Goal: Find specific page/section

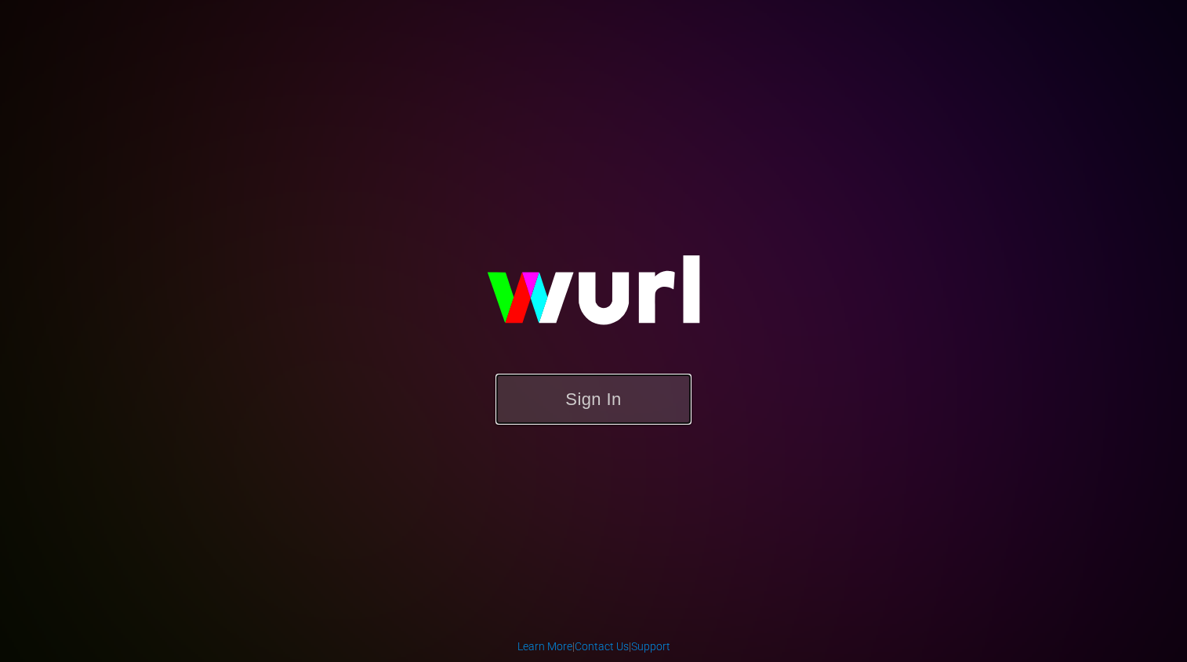
click at [547, 405] on button "Sign In" at bounding box center [593, 399] width 196 height 51
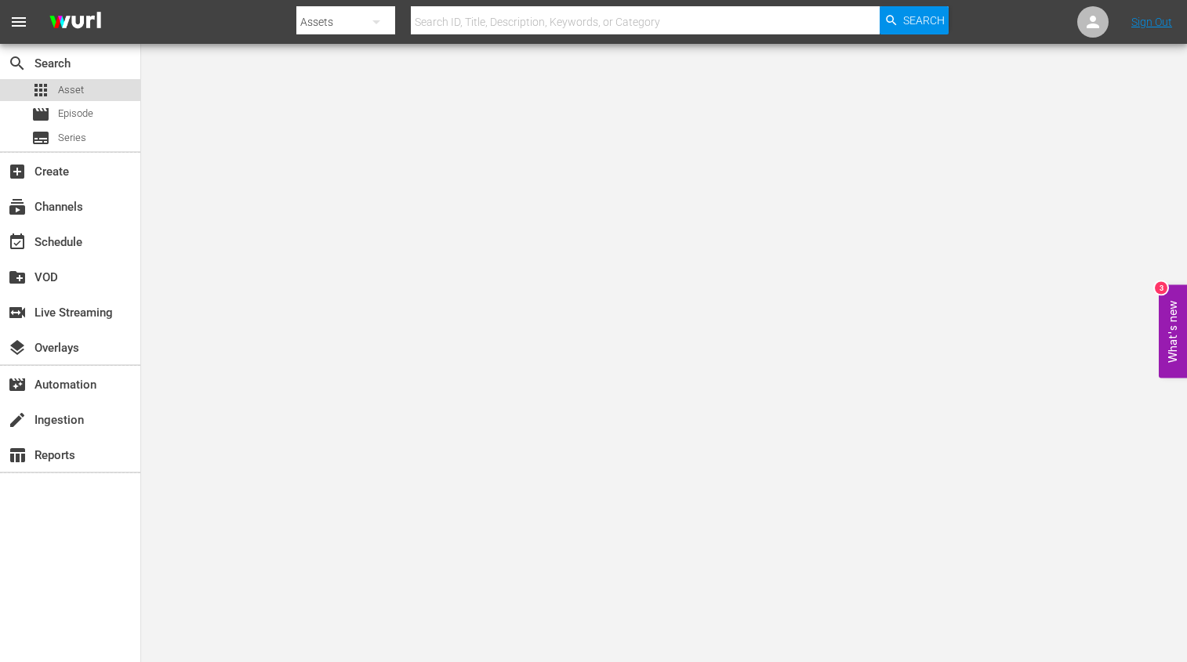
click at [82, 85] on span "Asset" at bounding box center [71, 90] width 26 height 16
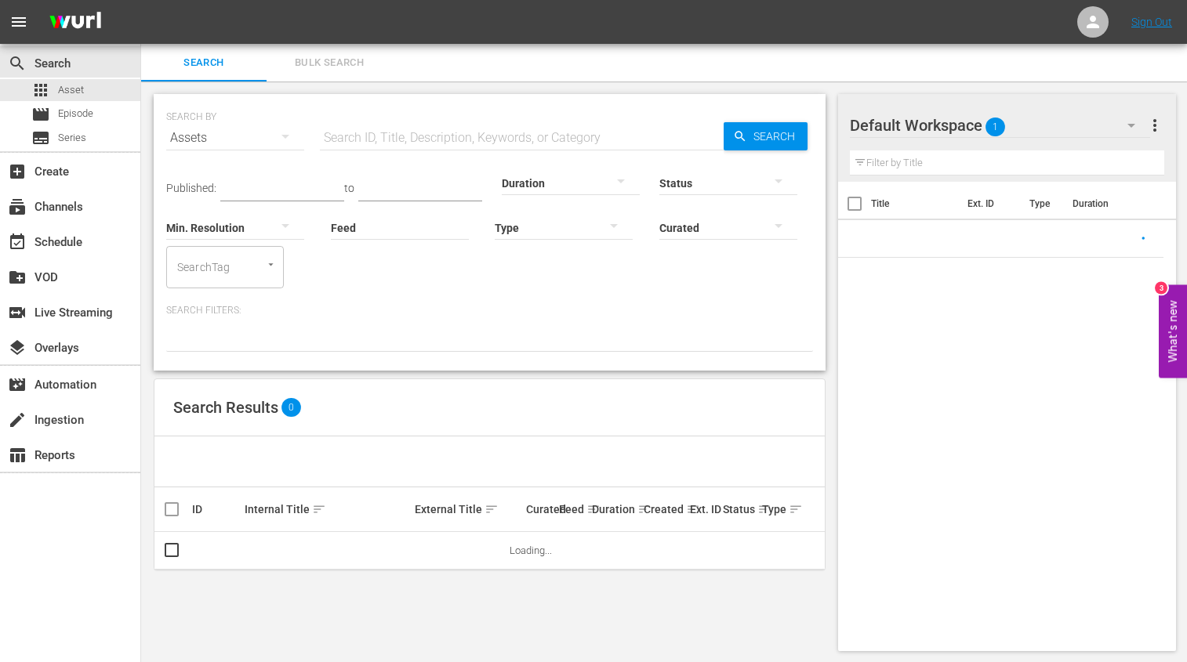
click at [584, 234] on div at bounding box center [564, 227] width 138 height 44
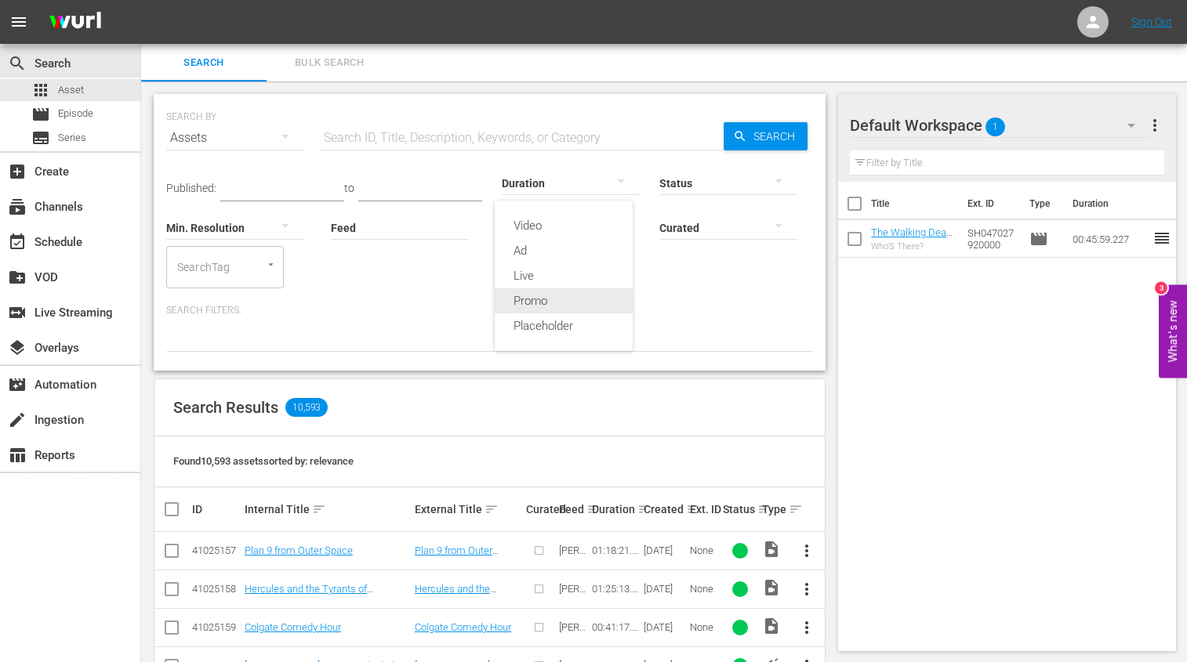
click at [557, 297] on div "Promo" at bounding box center [564, 300] width 138 height 25
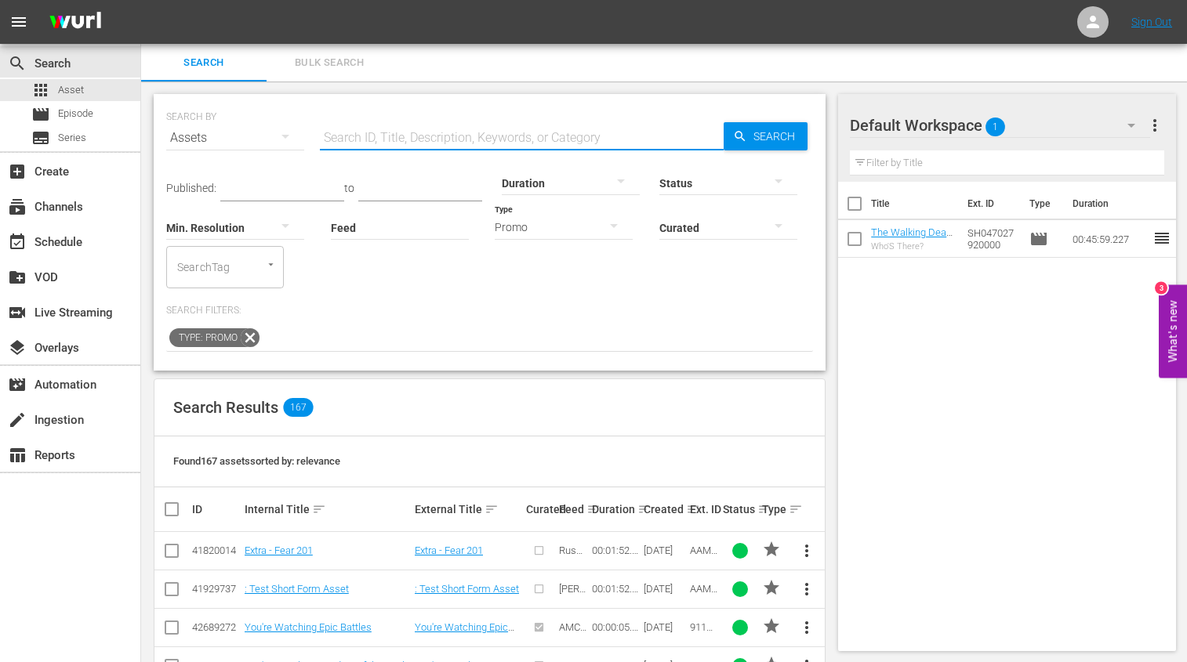
click at [365, 134] on input "text" at bounding box center [522, 138] width 404 height 38
type input "msg"
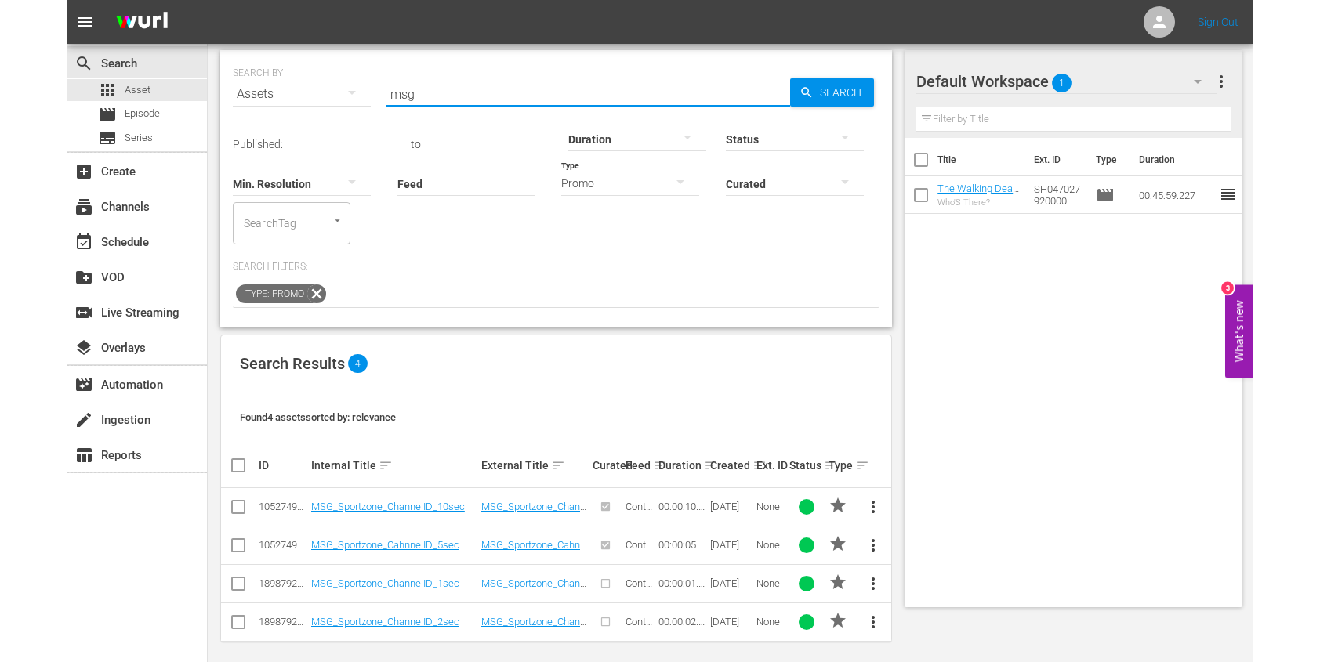
scroll to position [53, 0]
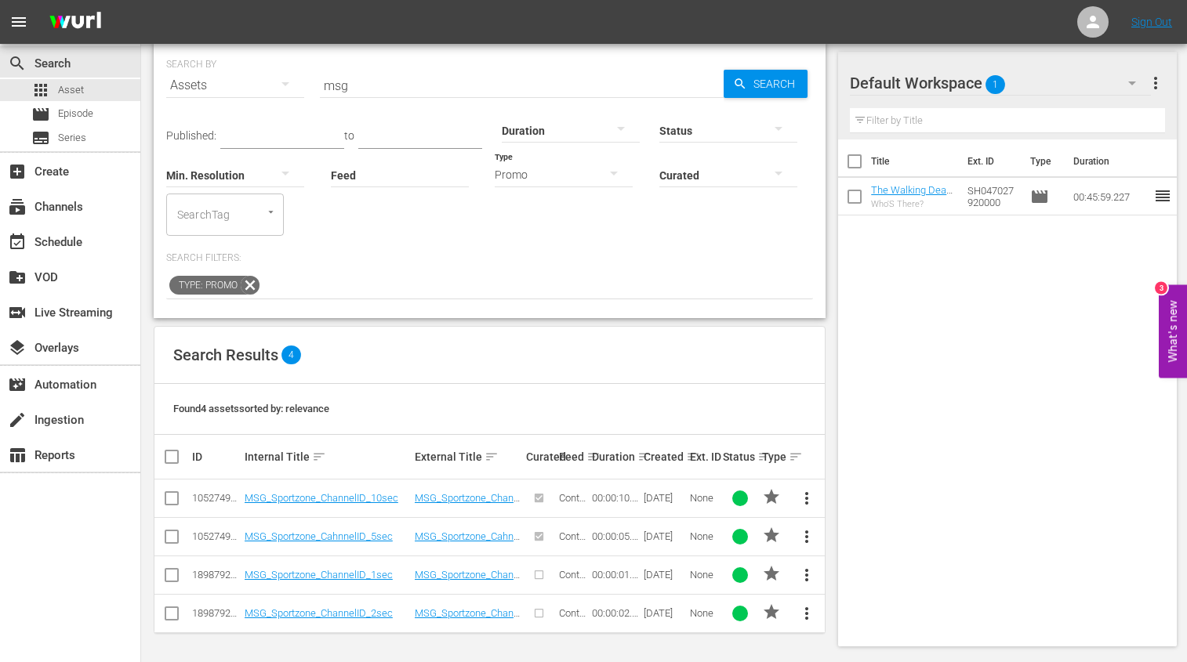
click at [659, 502] on div "12/16/22" at bounding box center [664, 498] width 41 height 12
click at [680, 455] on div "Created sort" at bounding box center [664, 457] width 41 height 19
click at [665, 495] on div "12/16/22" at bounding box center [664, 498] width 41 height 12
click at [666, 461] on div "Created sort" at bounding box center [664, 457] width 41 height 19
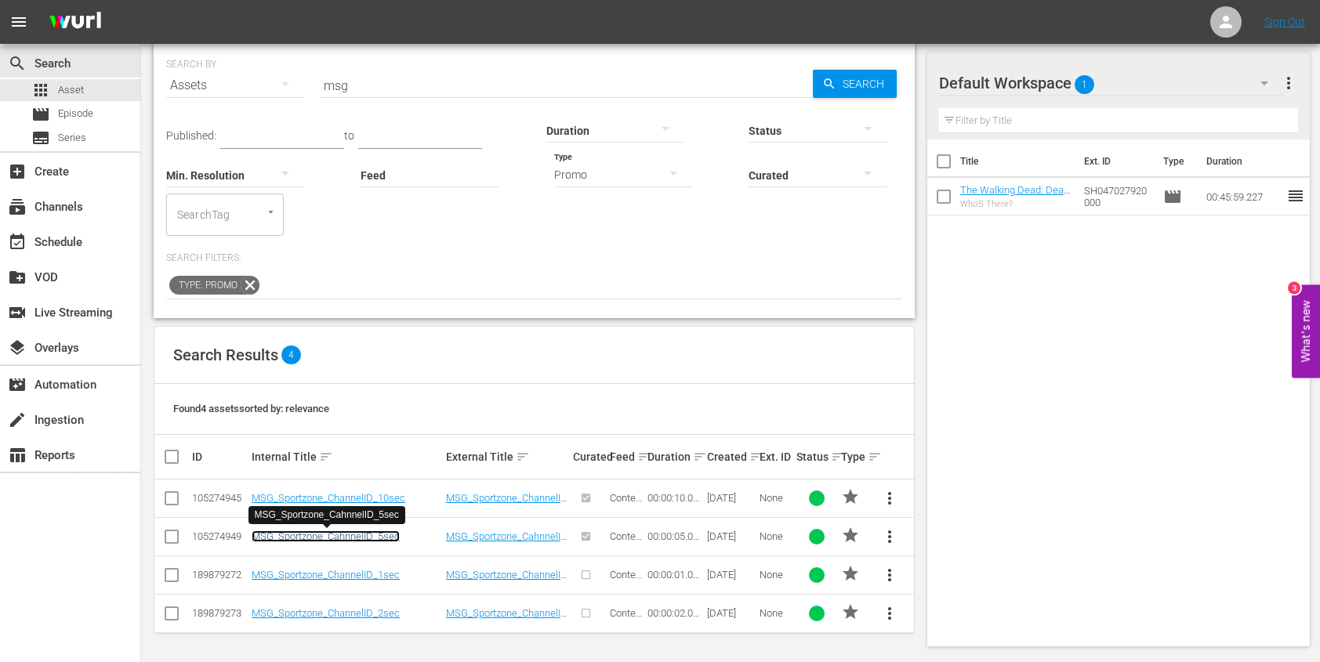
click at [353, 537] on link "MSG_Sportzone_CahnnelID_5sec" at bounding box center [326, 537] width 148 height 12
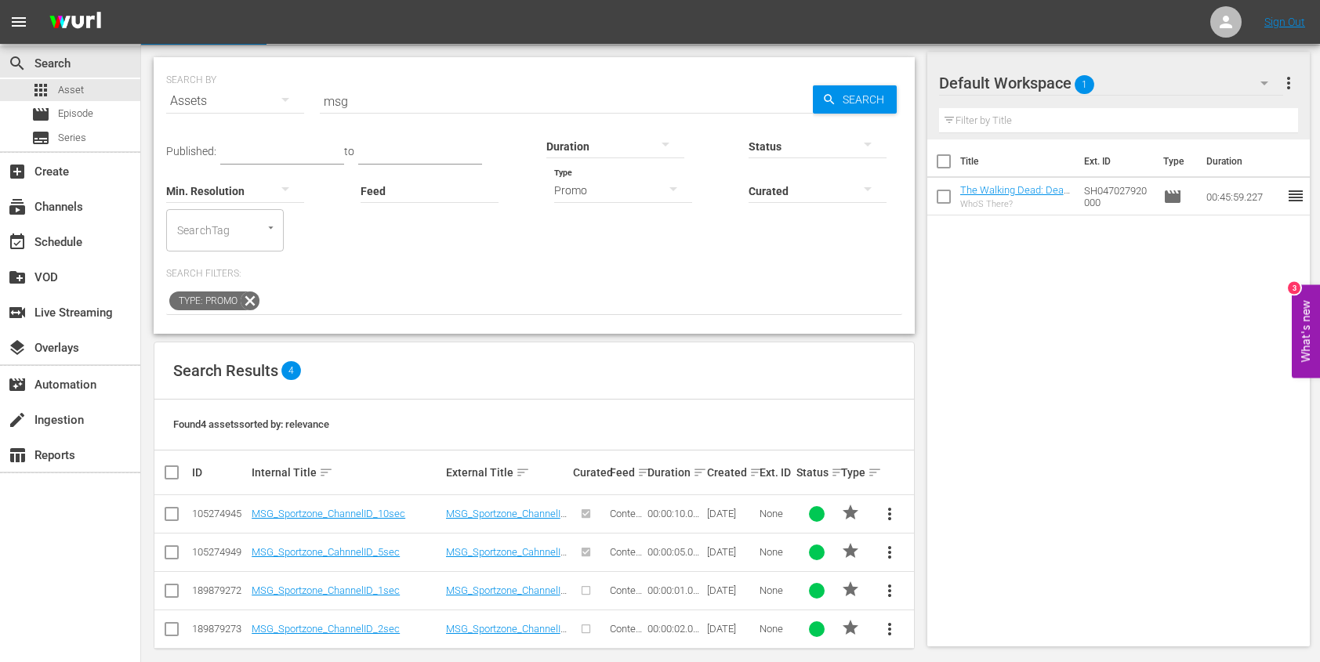
scroll to position [53, 0]
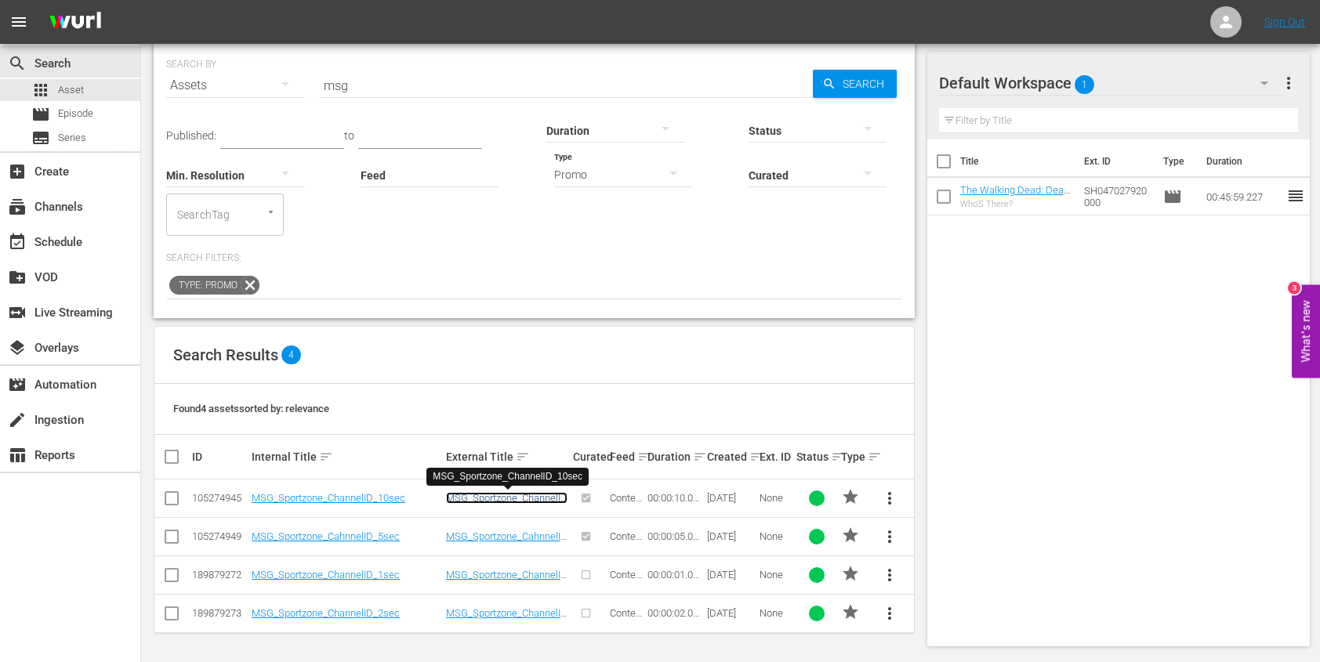
click at [515, 499] on link "MSG_Sportzone_ChannelID_10sec" at bounding box center [506, 504] width 121 height 24
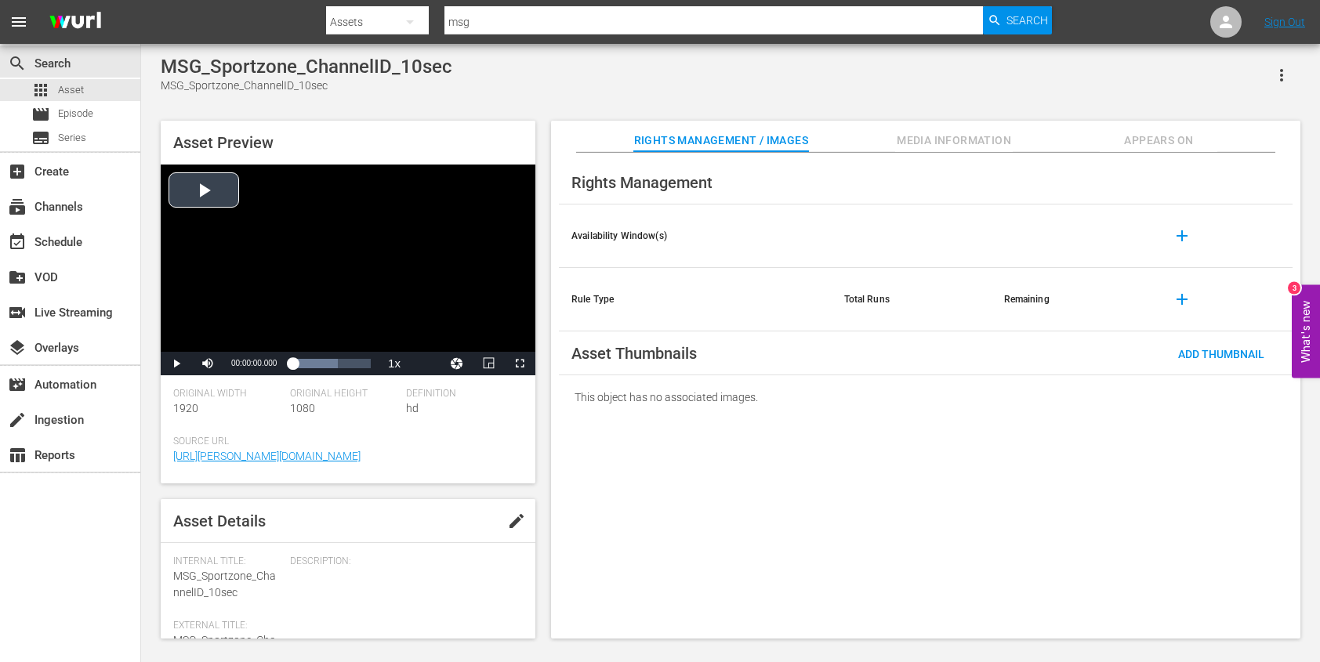
click at [184, 192] on div "Video Player" at bounding box center [348, 258] width 375 height 187
click at [176, 364] on span "Video Player" at bounding box center [176, 364] width 0 height 0
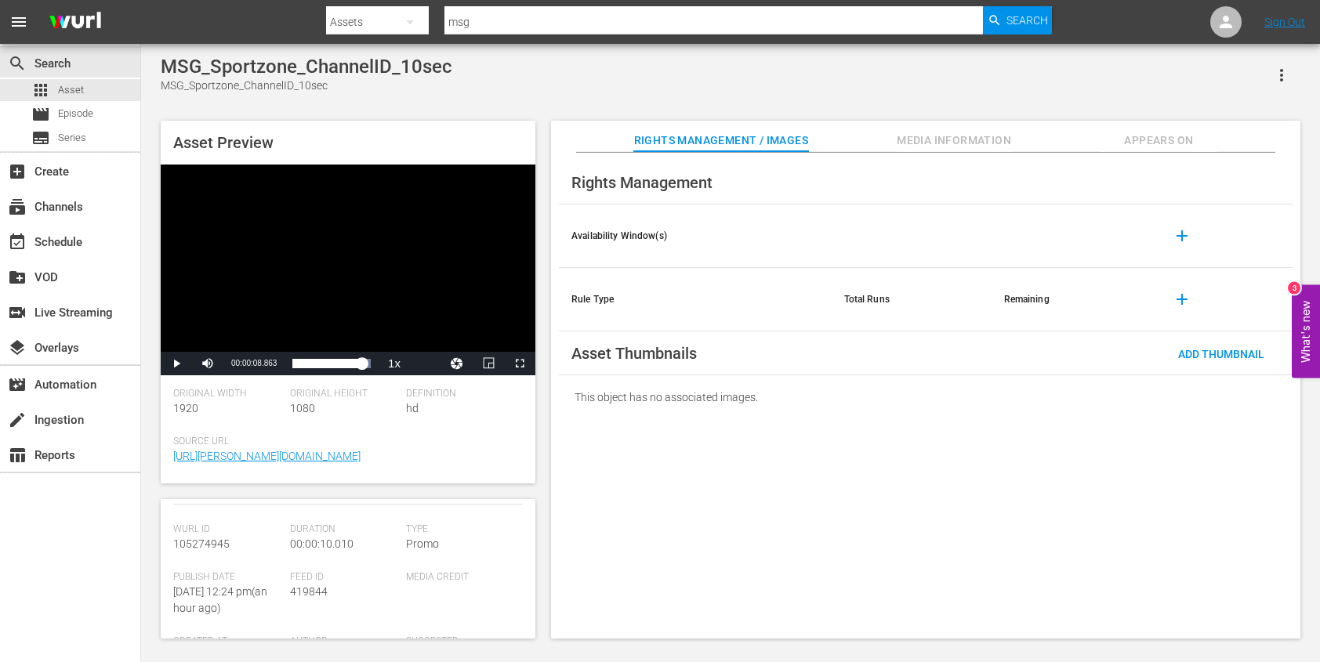
scroll to position [184, 0]
